Goal: Task Accomplishment & Management: Use online tool/utility

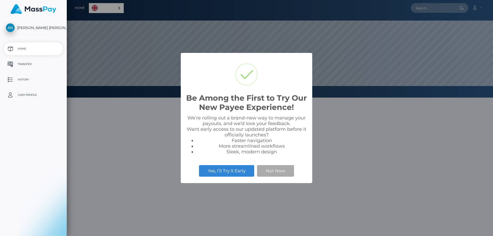
scroll to position [98, 426]
select select
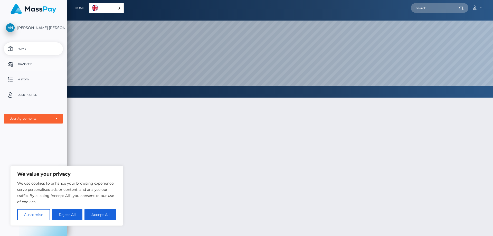
click at [23, 63] on p "Transfer" at bounding box center [33, 64] width 55 height 8
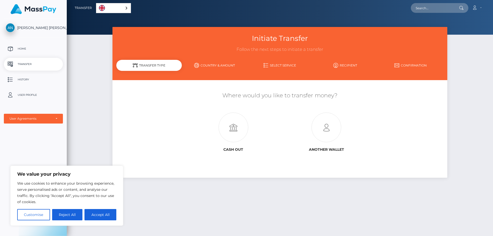
click at [92, 106] on div "Initiate Transfer Follow the next steps to initiate a transfer Transfer Type Co…" at bounding box center [280, 129] width 426 height 204
click at [102, 135] on div "Initiate Transfer Follow the next steps to initiate a transfer Transfer Type Co…" at bounding box center [280, 129] width 426 height 204
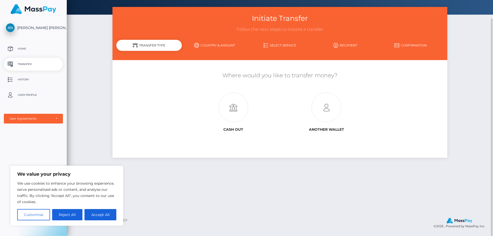
click at [89, 142] on div "Initiate Transfer Follow the next steps to initiate a transfer Transfer Type Co…" at bounding box center [280, 109] width 426 height 204
click at [104, 112] on div "Initiate Transfer Follow the next steps to initiate a transfer Transfer Type Co…" at bounding box center [280, 109] width 426 height 204
click at [320, 109] on icon at bounding box center [326, 108] width 93 height 30
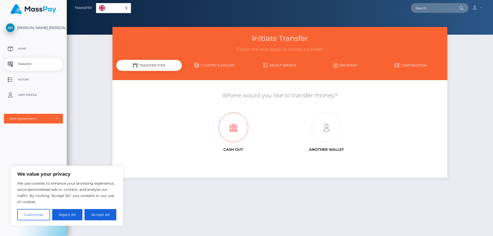
click at [227, 129] on icon at bounding box center [233, 128] width 93 height 30
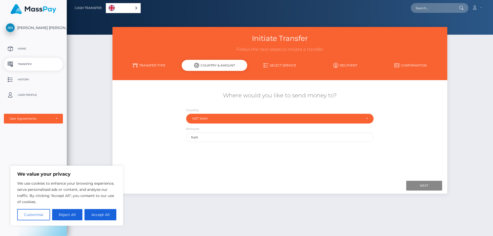
drag, startPoint x: 226, startPoint y: 97, endPoint x: 347, endPoint y: 96, distance: 120.7
click at [347, 96] on h5 "Where would you like to send money to?" at bounding box center [279, 96] width 327 height 8
copy h5 "Where would you like to send money to?"
click at [253, 137] on input "NaN" at bounding box center [279, 136] width 187 height 9
drag, startPoint x: 189, startPoint y: 130, endPoint x: 183, endPoint y: 130, distance: 6.4
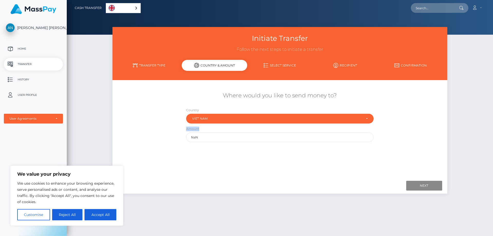
click at [183, 130] on div "Amount NaN" at bounding box center [279, 135] width 195 height 18
drag, startPoint x: 204, startPoint y: 135, endPoint x: 178, endPoint y: 136, distance: 26.0
click at [178, 136] on div "Where would you like to send money to? Country Abkhazia Afghanistan Albania Alg…" at bounding box center [279, 116] width 335 height 55
click at [246, 137] on input "NaN" at bounding box center [279, 136] width 187 height 9
click at [338, 139] on input "NaN" at bounding box center [279, 136] width 187 height 9
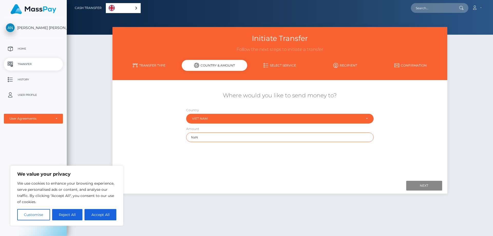
drag, startPoint x: 230, startPoint y: 138, endPoint x: 171, endPoint y: 138, distance: 58.8
click at [171, 138] on div "Where would you like to send money to? Country Abkhazia Afghanistan Albania Alg…" at bounding box center [279, 116] width 335 height 55
click at [206, 138] on input "NaN" at bounding box center [279, 136] width 187 height 9
click at [177, 153] on div "Where would you like to send money to? Country Abkhazia Afghanistan Albania Alg…" at bounding box center [279, 129] width 327 height 91
drag, startPoint x: 202, startPoint y: 139, endPoint x: 156, endPoint y: 139, distance: 46.0
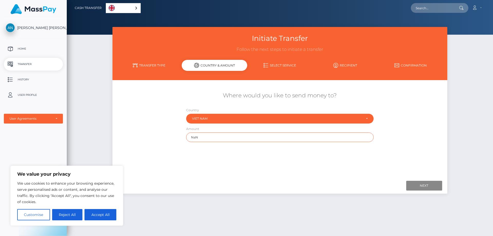
click at [157, 139] on div "Where would you like to send money to? Country Abkhazia Afghanistan Albania Alg…" at bounding box center [279, 116] width 335 height 55
type input "5"
type input "1"
drag, startPoint x: 232, startPoint y: 138, endPoint x: 217, endPoint y: 137, distance: 14.9
click at [181, 138] on div "Where would you like to send money to? Country Abkhazia Afghanistan Albania Alg…" at bounding box center [279, 116] width 335 height 55
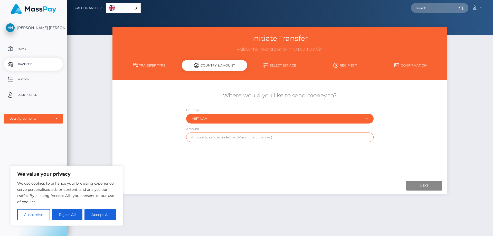
drag, startPoint x: 217, startPoint y: 137, endPoint x: 177, endPoint y: 139, distance: 39.9
click at [191, 137] on input "text" at bounding box center [279, 136] width 187 height 9
click at [162, 144] on div "Where would you like to send money to? Country Abkhazia Afghanistan Albania Alg…" at bounding box center [279, 116] width 335 height 55
drag, startPoint x: 159, startPoint y: 145, endPoint x: 161, endPoint y: 147, distance: 2.7
click at [159, 147] on div "Where would you like to send money to? Country Abkhazia Afghanistan Albania Alg…" at bounding box center [279, 129] width 327 height 91
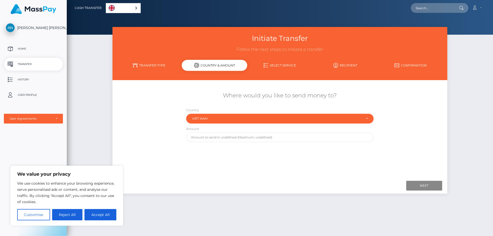
drag, startPoint x: 200, startPoint y: 147, endPoint x: 225, endPoint y: 149, distance: 25.7
click at [200, 149] on div "Where would you like to send money to? Country Abkhazia Afghanistan Albania Alg…" at bounding box center [279, 129] width 327 height 91
click at [225, 149] on div "Where would you like to send money to? Country Abkhazia Afghanistan Albania Alg…" at bounding box center [279, 129] width 327 height 91
drag, startPoint x: 212, startPoint y: 162, endPoint x: 238, endPoint y: 153, distance: 27.1
click at [212, 165] on div "Where would you like to send money to? Country Abkhazia Afghanistan Albania Alg…" at bounding box center [279, 129] width 327 height 91
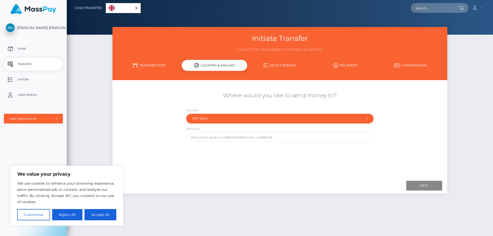
drag, startPoint x: 238, startPoint y: 153, endPoint x: 246, endPoint y: 151, distance: 8.4
click at [239, 153] on div "Where would you like to send money to? Country Abkhazia Afghanistan Albania Alg…" at bounding box center [279, 129] width 327 height 91
drag, startPoint x: 256, startPoint y: 149, endPoint x: 248, endPoint y: 157, distance: 11.6
click at [256, 151] on div "Where would you like to send money to? Country Abkhazia Afghanistan Albania Alg…" at bounding box center [279, 129] width 327 height 91
drag, startPoint x: 238, startPoint y: 160, endPoint x: 268, endPoint y: 151, distance: 31.4
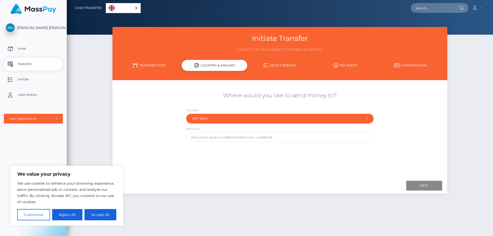
click at [236, 160] on div "Where would you like to send money to? Country Abkhazia Afghanistan Albania Alg…" at bounding box center [279, 129] width 327 height 91
drag, startPoint x: 270, startPoint y: 152, endPoint x: 266, endPoint y: 159, distance: 7.7
click at [267, 157] on div "Where would you like to send money to? Country Abkhazia Afghanistan Albania Alg…" at bounding box center [279, 129] width 327 height 91
drag, startPoint x: 271, startPoint y: 159, endPoint x: 301, endPoint y: 159, distance: 30.0
click at [282, 158] on div "Where would you like to send money to? Country Abkhazia Afghanistan Albania Alg…" at bounding box center [279, 129] width 327 height 91
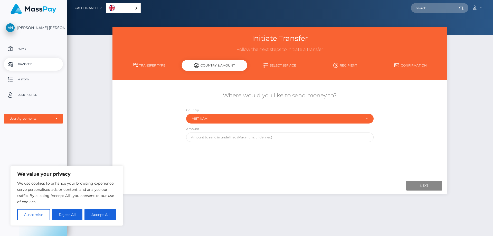
click at [290, 164] on div "Where would you like to send money to? Country Abkhazia Afghanistan Albania Alg…" at bounding box center [279, 129] width 327 height 91
click at [280, 158] on div "Where would you like to send money to? Country Abkhazia Afghanistan Albania Alg…" at bounding box center [279, 129] width 327 height 91
click at [253, 160] on div "Where would you like to send money to? Country Abkhazia Afghanistan Albania Alg…" at bounding box center [279, 129] width 327 height 91
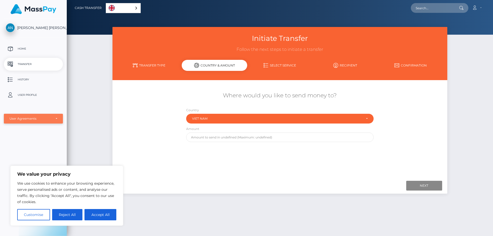
click at [37, 119] on div "User Agreements" at bounding box center [30, 119] width 42 height 4
click at [100, 216] on button "Accept All" at bounding box center [100, 214] width 32 height 11
checkbox input "true"
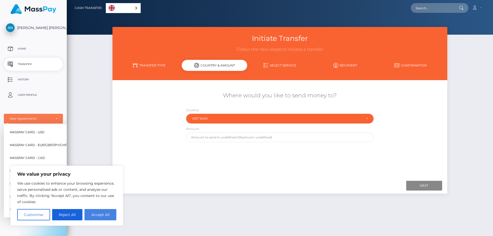
checkbox input "true"
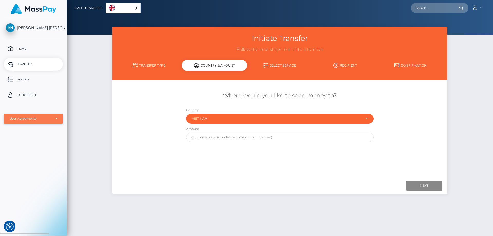
click at [44, 121] on div "User Agreements" at bounding box center [33, 119] width 59 height 10
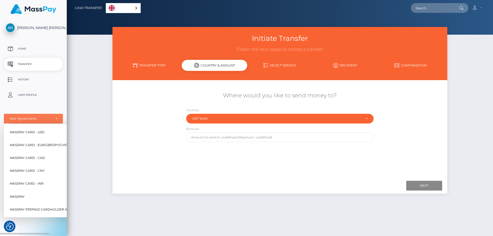
click at [41, 133] on span "MassPay Card - USD" at bounding box center [27, 132] width 35 height 7
select select "1"
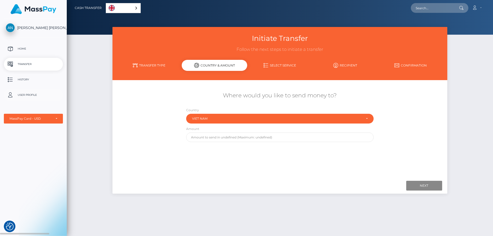
click at [34, 93] on p "User Profile" at bounding box center [33, 95] width 55 height 8
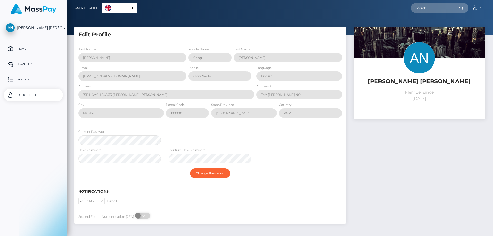
select select
click at [33, 50] on p "Home" at bounding box center [33, 49] width 55 height 8
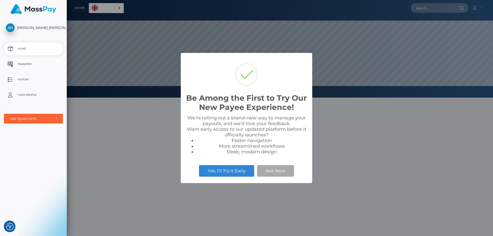
scroll to position [98, 426]
drag, startPoint x: 221, startPoint y: 170, endPoint x: 198, endPoint y: 130, distance: 46.2
click at [199, 130] on div "Be Among the First to Try Our New Payee Experience! × We're rolling out a brand…" at bounding box center [246, 118] width 131 height 130
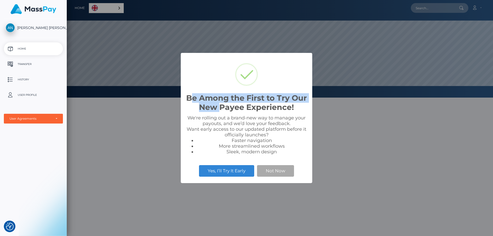
drag, startPoint x: 193, startPoint y: 99, endPoint x: 229, endPoint y: 110, distance: 37.4
click at [222, 106] on h2 "Be Among the First to Try Our New Payee Experience!" at bounding box center [246, 102] width 121 height 18
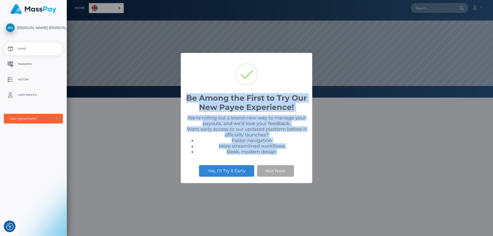
drag, startPoint x: 286, startPoint y: 157, endPoint x: 182, endPoint y: 94, distance: 121.6
click at [182, 94] on div "Be Among the First to Try Our New Payee Experience! × We're rolling out a brand…" at bounding box center [246, 118] width 131 height 130
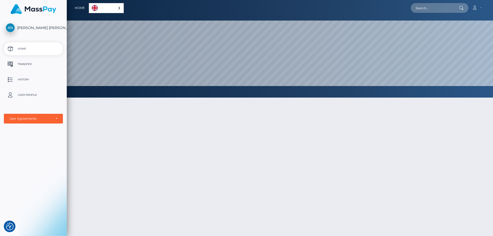
drag, startPoint x: 202, startPoint y: 98, endPoint x: 159, endPoint y: 118, distance: 47.8
click at [159, 118] on div at bounding box center [280, 192] width 426 height 204
click at [23, 46] on p "Home" at bounding box center [33, 49] width 55 height 8
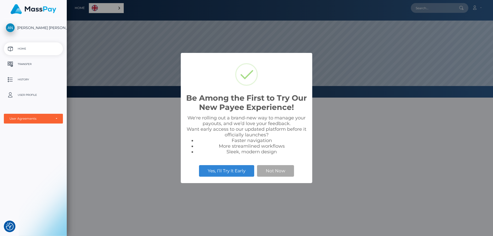
scroll to position [98, 426]
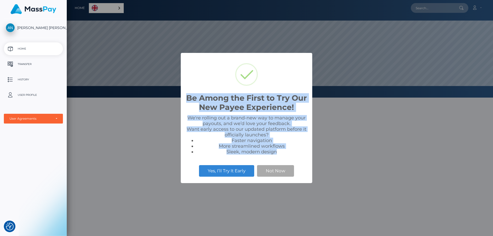
drag, startPoint x: 277, startPoint y: 151, endPoint x: 181, endPoint y: 97, distance: 109.7
click at [181, 97] on div "Be Among the First to Try Our New Payee Experience! × We're rolling out a brand…" at bounding box center [246, 118] width 131 height 130
copy div "Be Among the First to Try Our New Payee Experience! × We're rolling out a brand…"
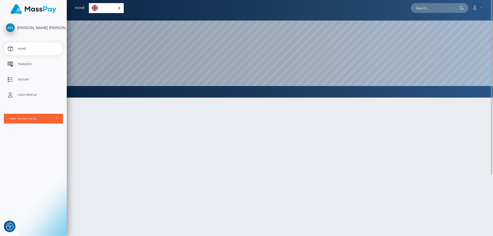
drag, startPoint x: 218, startPoint y: 126, endPoint x: 194, endPoint y: 129, distance: 24.4
click at [217, 126] on div at bounding box center [280, 192] width 426 height 204
click at [473, 8] on icon at bounding box center [474, 8] width 5 height 4
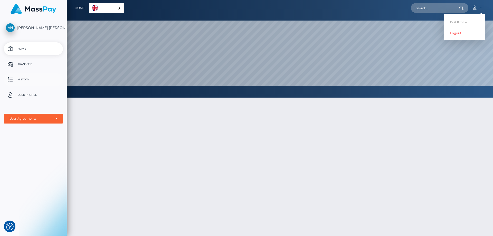
click at [28, 80] on p "History" at bounding box center [33, 80] width 55 height 8
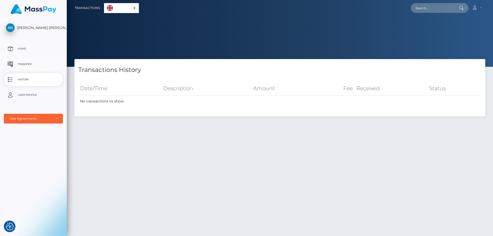
click at [34, 66] on p "Transfer" at bounding box center [33, 64] width 55 height 8
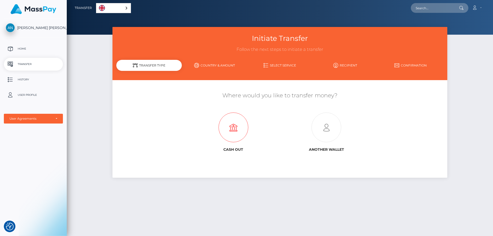
click at [233, 120] on icon at bounding box center [233, 128] width 93 height 30
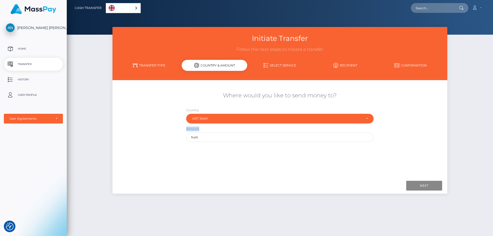
drag, startPoint x: 198, startPoint y: 128, endPoint x: 184, endPoint y: 128, distance: 14.6
click at [184, 128] on div "Amount NaN" at bounding box center [279, 135] width 195 height 18
drag, startPoint x: 343, startPoint y: 161, endPoint x: 349, endPoint y: 168, distance: 8.5
click at [343, 163] on div "Where would you like to send money to? Country Abkhazia Afghanistan Albania Alg…" at bounding box center [279, 129] width 327 height 91
drag, startPoint x: 204, startPoint y: 140, endPoint x: 166, endPoint y: 139, distance: 38.3
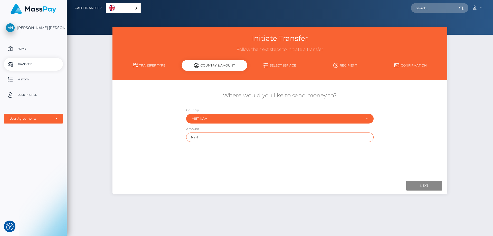
click at [163, 141] on div "Where would you like to send money to? Country Abkhazia Afghanistan Albania Alg…" at bounding box center [279, 116] width 335 height 55
type input "5000"
click at [178, 146] on div "Where would you like to send money to? Country Abkhazia Afghanistan Albania Alg…" at bounding box center [279, 129] width 327 height 91
click at [417, 188] on input "Next" at bounding box center [424, 186] width 36 height 10
click at [419, 180] on div "Next Finish Previous" at bounding box center [279, 186] width 335 height 16
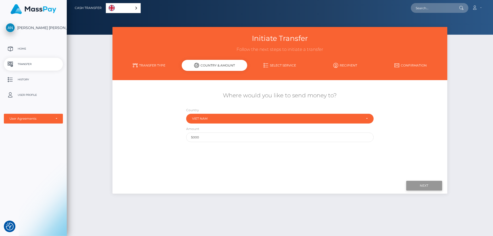
click at [418, 182] on input "Next" at bounding box center [424, 186] width 36 height 10
drag, startPoint x: 227, startPoint y: 136, endPoint x: 213, endPoint y: 136, distance: 14.1
click at [222, 136] on input "5000" at bounding box center [279, 136] width 187 height 9
drag, startPoint x: 209, startPoint y: 135, endPoint x: 204, endPoint y: 138, distance: 5.8
click at [208, 135] on input "5000" at bounding box center [279, 136] width 187 height 9
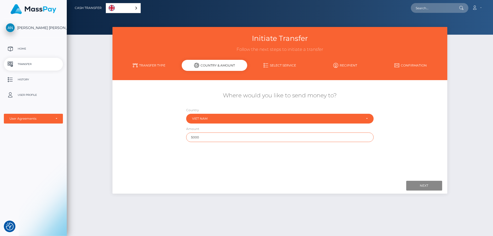
drag, startPoint x: 223, startPoint y: 139, endPoint x: 127, endPoint y: 135, distance: 95.8
click at [130, 136] on div "Where would you like to send money to? Country Abkhazia Afghanistan Albania Alg…" at bounding box center [279, 116] width 335 height 55
click at [200, 138] on input "text" at bounding box center [279, 136] width 187 height 9
click at [53, 64] on p "Transfer" at bounding box center [33, 64] width 55 height 8
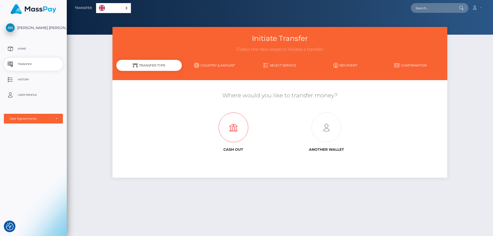
click at [235, 131] on icon at bounding box center [233, 128] width 93 height 30
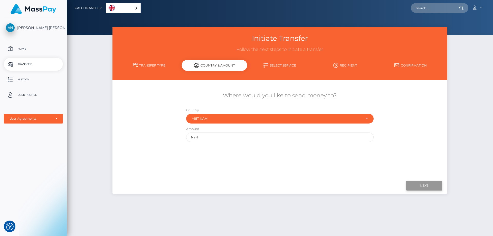
click at [413, 188] on input "Next" at bounding box center [424, 186] width 36 height 10
drag, startPoint x: 219, startPoint y: 138, endPoint x: 111, endPoint y: 140, distance: 107.6
click at [111, 141] on div "Initiate Transfer Follow the next steps to initiate a transfer Transfer Type Co…" at bounding box center [280, 113] width 342 height 172
click at [419, 184] on input "Next" at bounding box center [424, 186] width 36 height 10
click at [417, 184] on input "Next" at bounding box center [424, 186] width 36 height 10
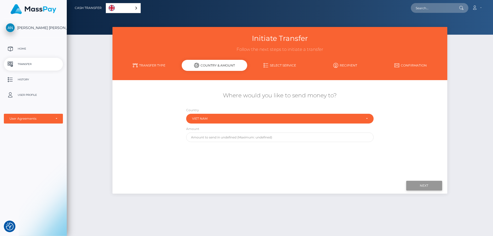
click at [417, 184] on input "Next" at bounding box center [424, 186] width 36 height 10
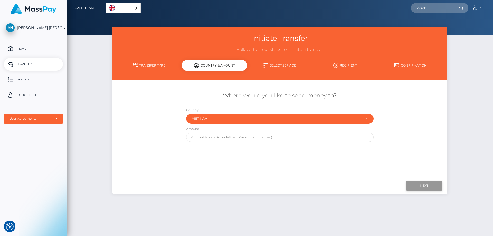
click at [417, 184] on input "Next" at bounding box center [424, 186] width 36 height 10
click at [422, 184] on input "Next" at bounding box center [424, 186] width 36 height 10
click at [422, 183] on input "Next" at bounding box center [424, 186] width 36 height 10
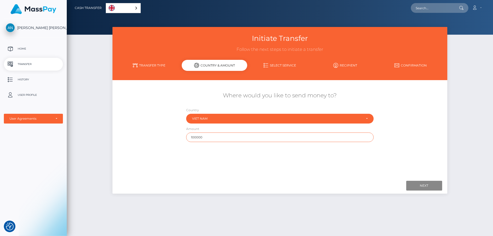
type input "1000000"
drag, startPoint x: 211, startPoint y: 138, endPoint x: 172, endPoint y: 135, distance: 38.3
click at [172, 135] on div "Where would you like to send money to? Country Abkhazia Afghanistan Albania Alg…" at bounding box center [279, 116] width 335 height 55
click at [39, 68] on p "Transfer" at bounding box center [33, 64] width 55 height 8
